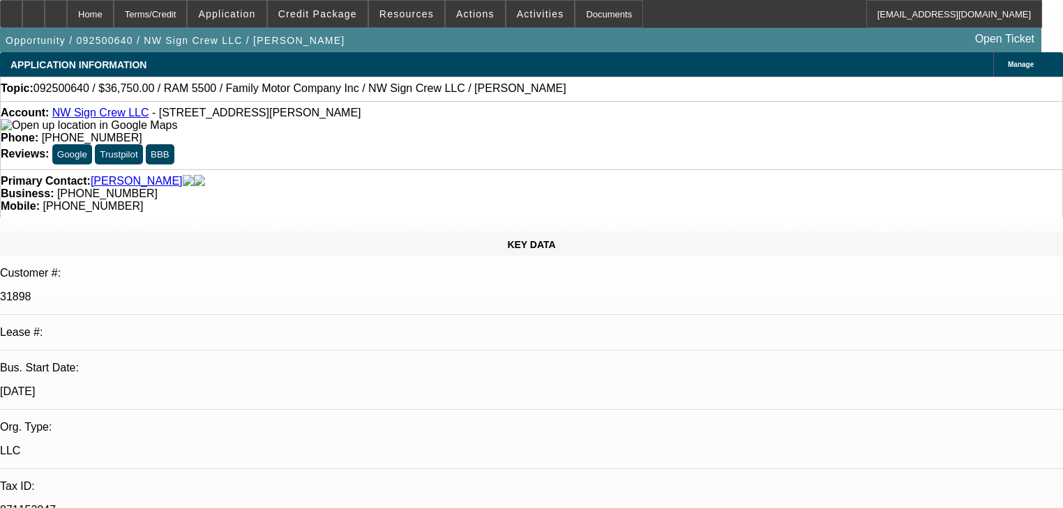
select select "0"
select select "2"
select select "0.1"
select select "4"
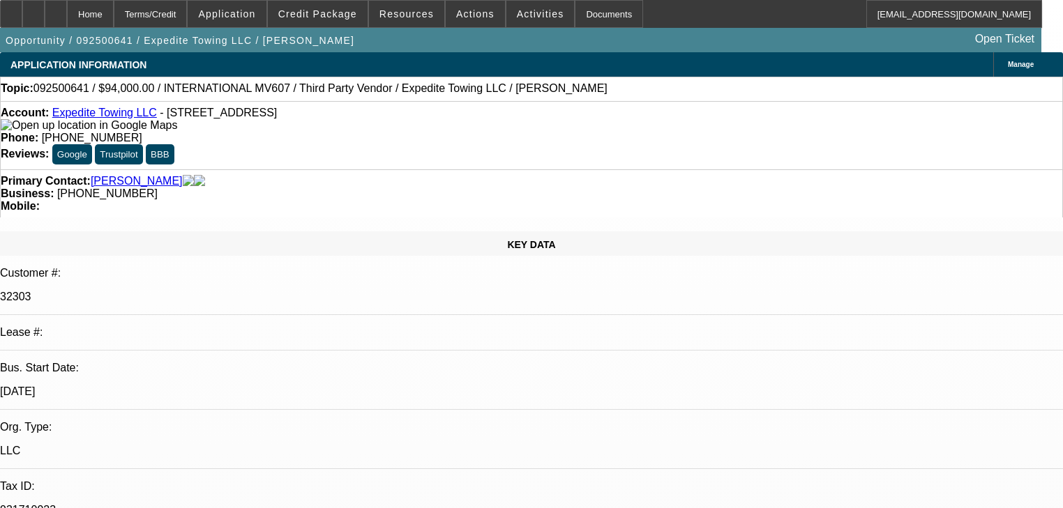
select select "0"
select select "2"
select select "0.1"
select select "4"
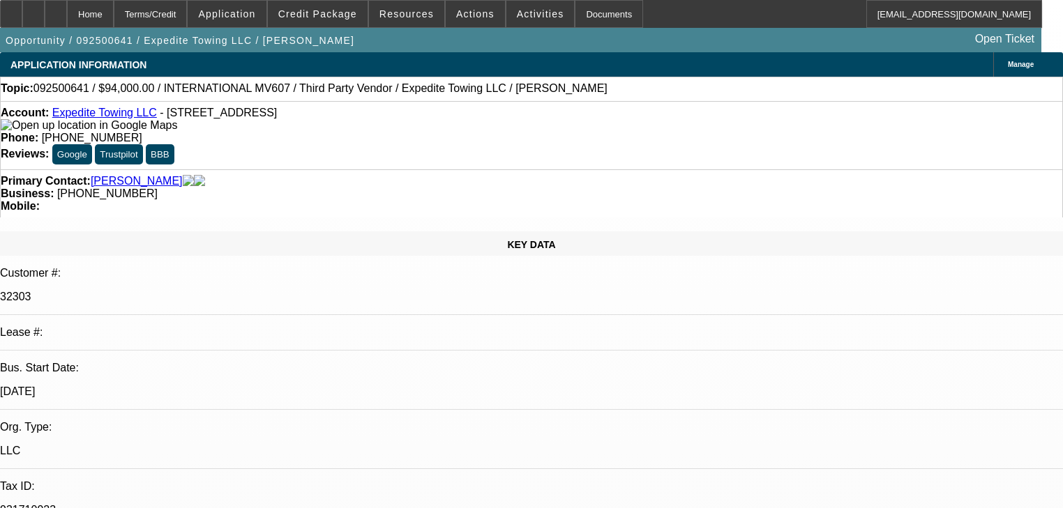
select select "0"
select select "2"
select select "0.1"
select select "4"
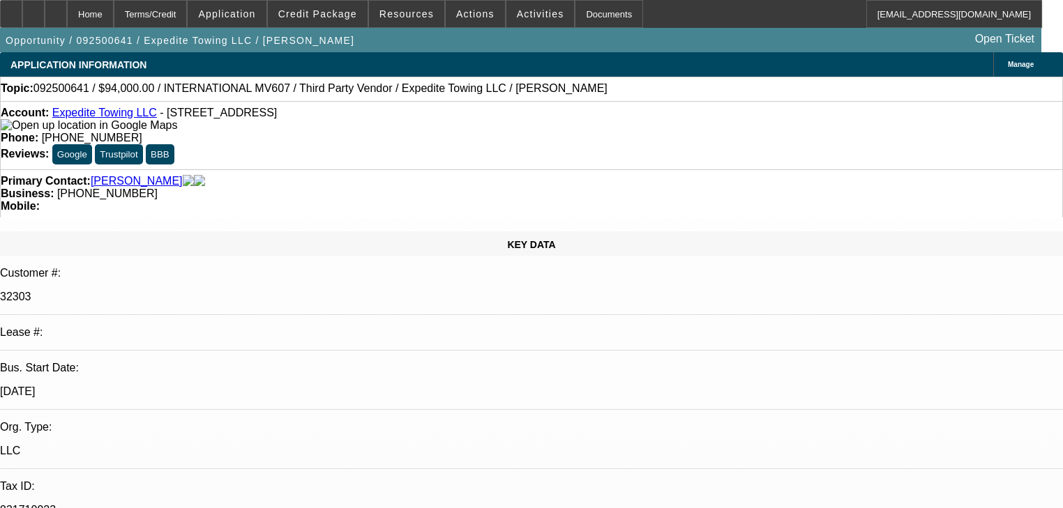
select select "0"
select select "0.1"
select select "4"
select select "0"
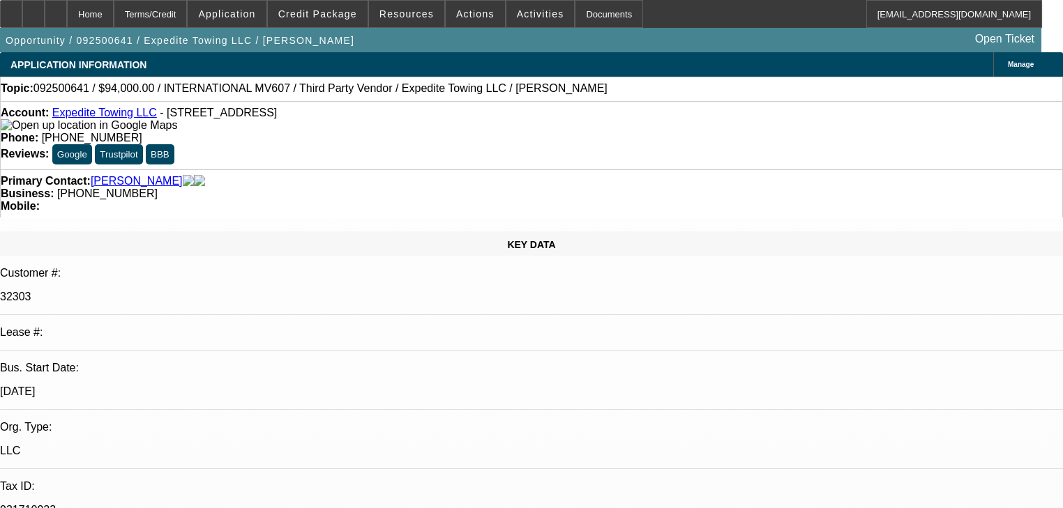
select select "0"
select select "0.1"
select select "4"
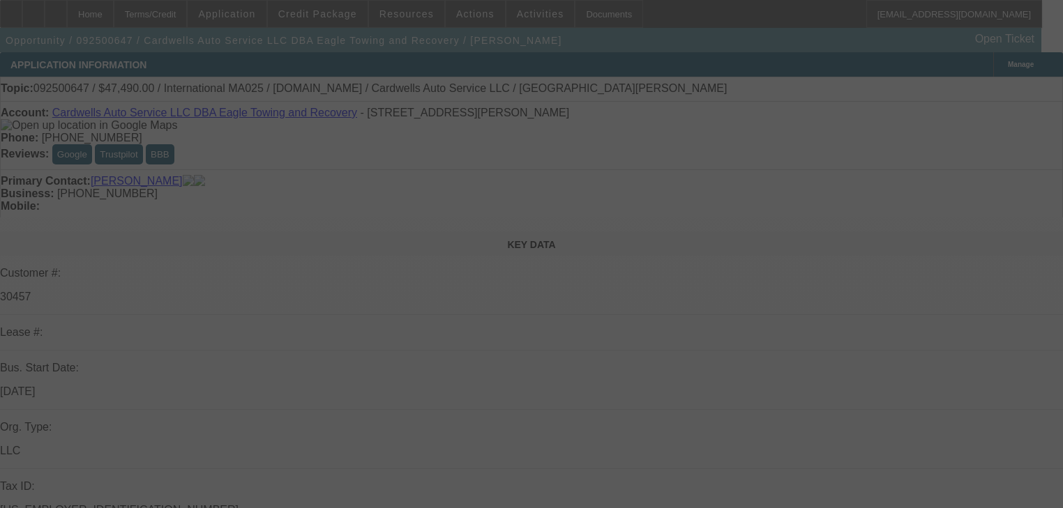
scroll to position [223, 0]
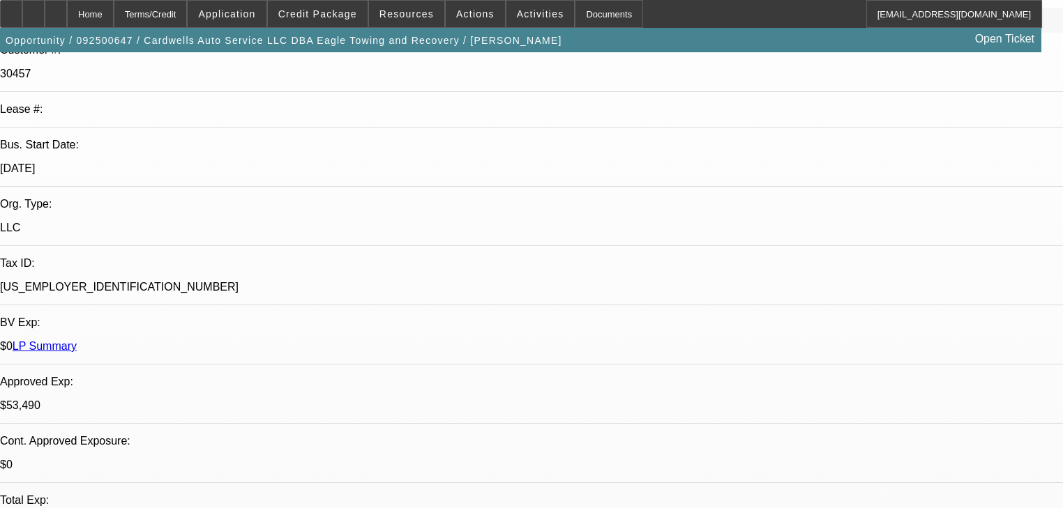
select select "0"
select select "2"
select select "0.1"
select select "4"
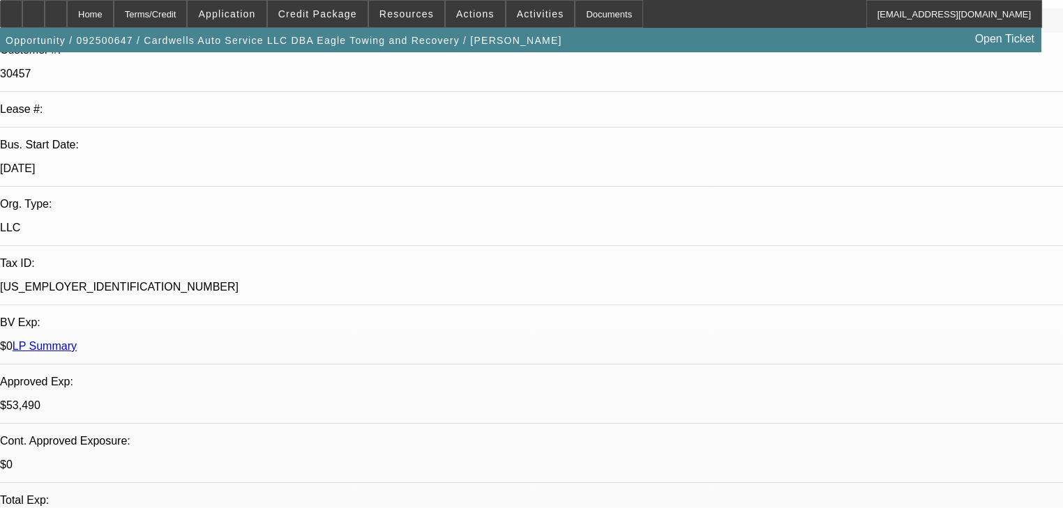
select select "0"
select select "2"
select select "0.1"
select select "4"
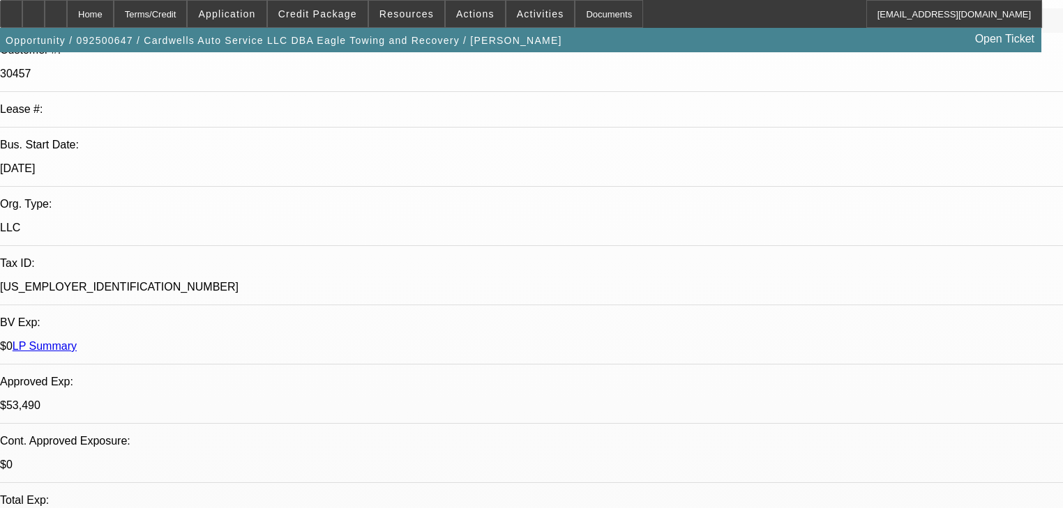
select select "0"
select select "2"
select select "0.1"
select select "4"
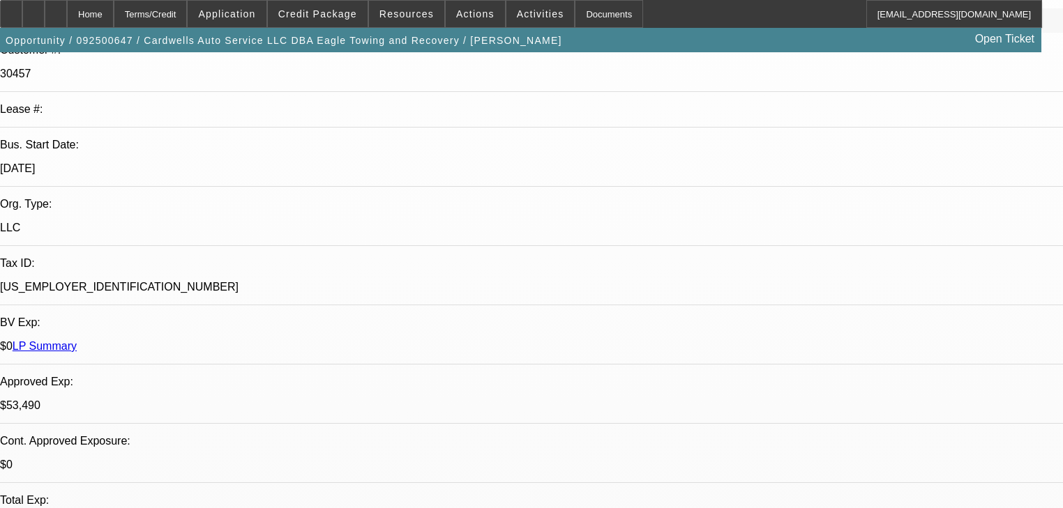
select select "0"
select select "2"
select select "0.1"
select select "4"
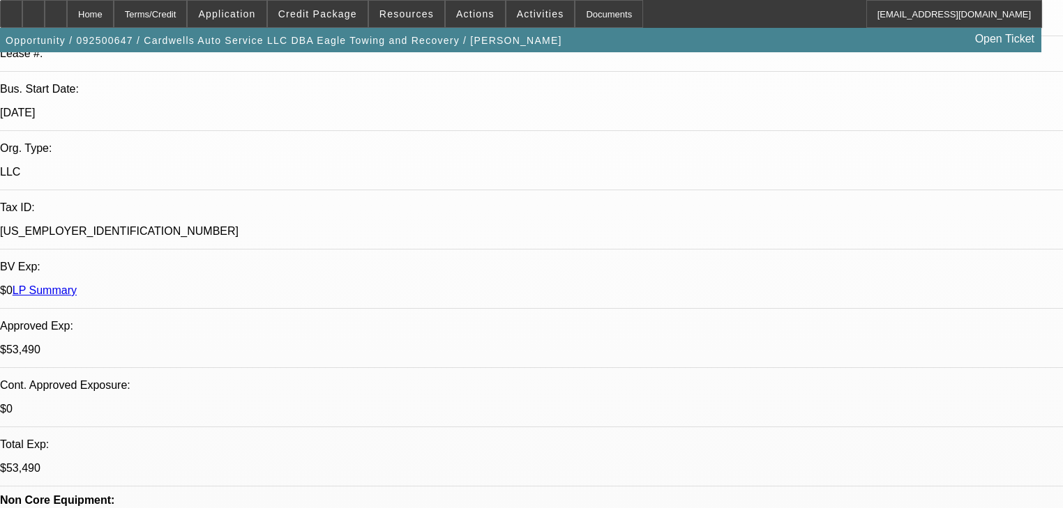
scroll to position [0, 0]
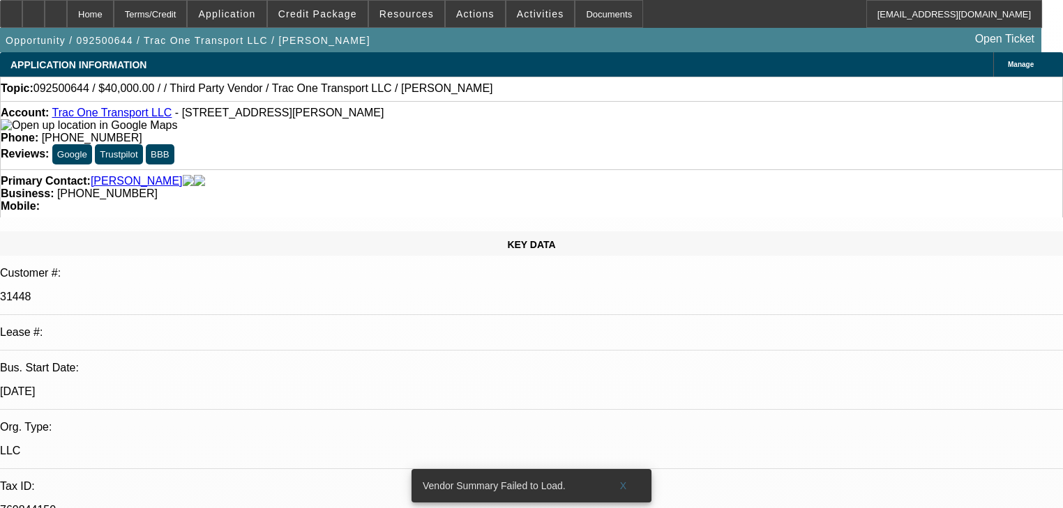
select select "0"
select select "6"
